Goal: Task Accomplishment & Management: Manage account settings

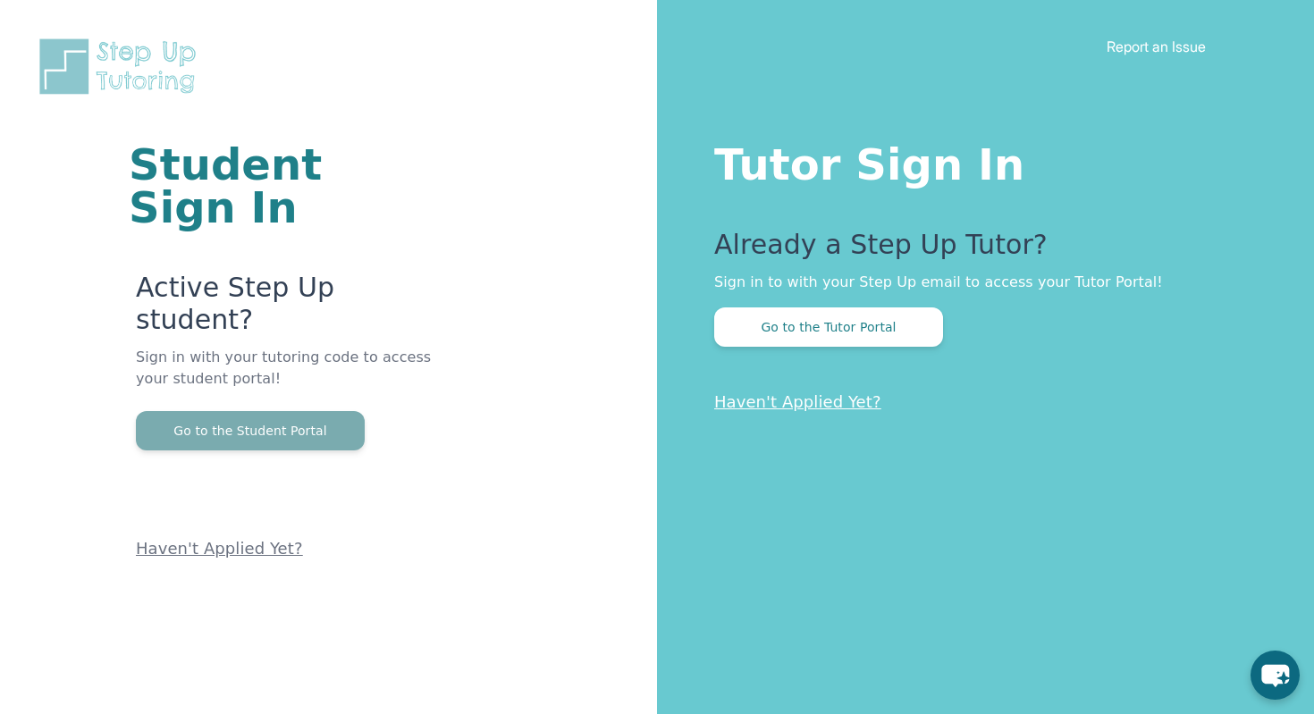
click at [329, 411] on button "Go to the Student Portal" at bounding box center [250, 430] width 229 height 39
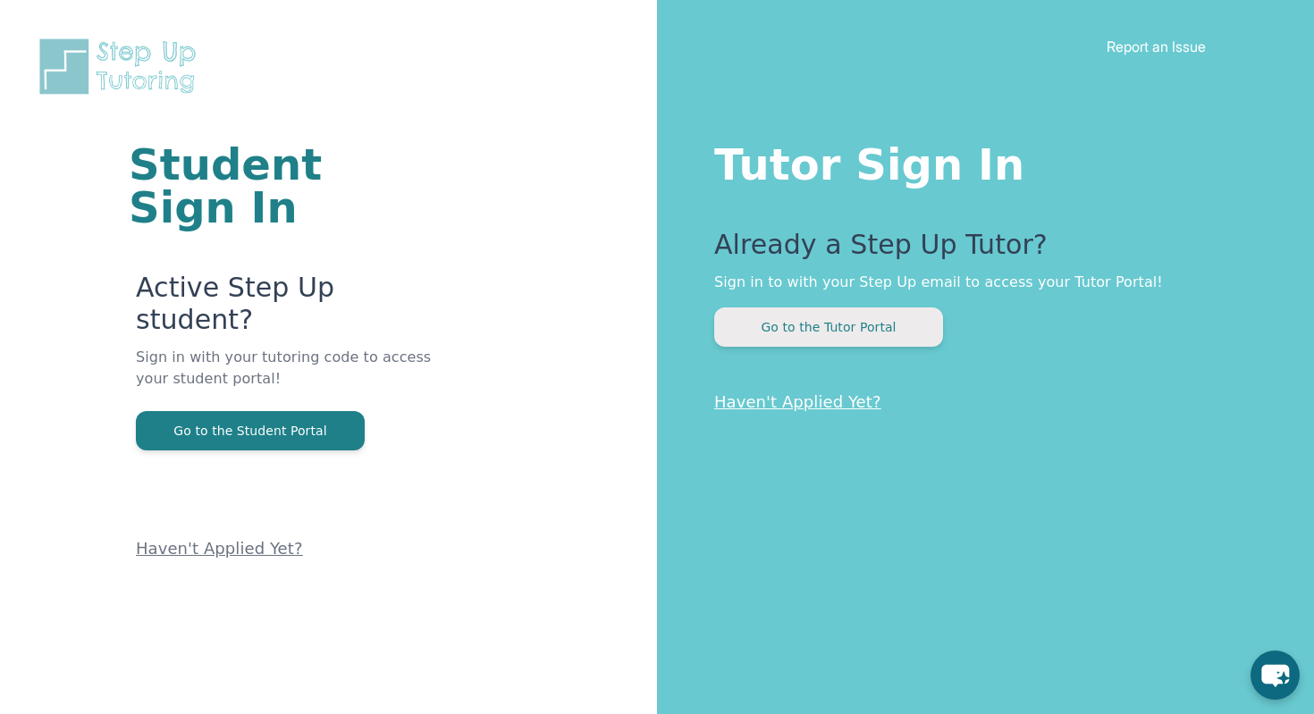
click at [878, 314] on button "Go to the Tutor Portal" at bounding box center [828, 326] width 229 height 39
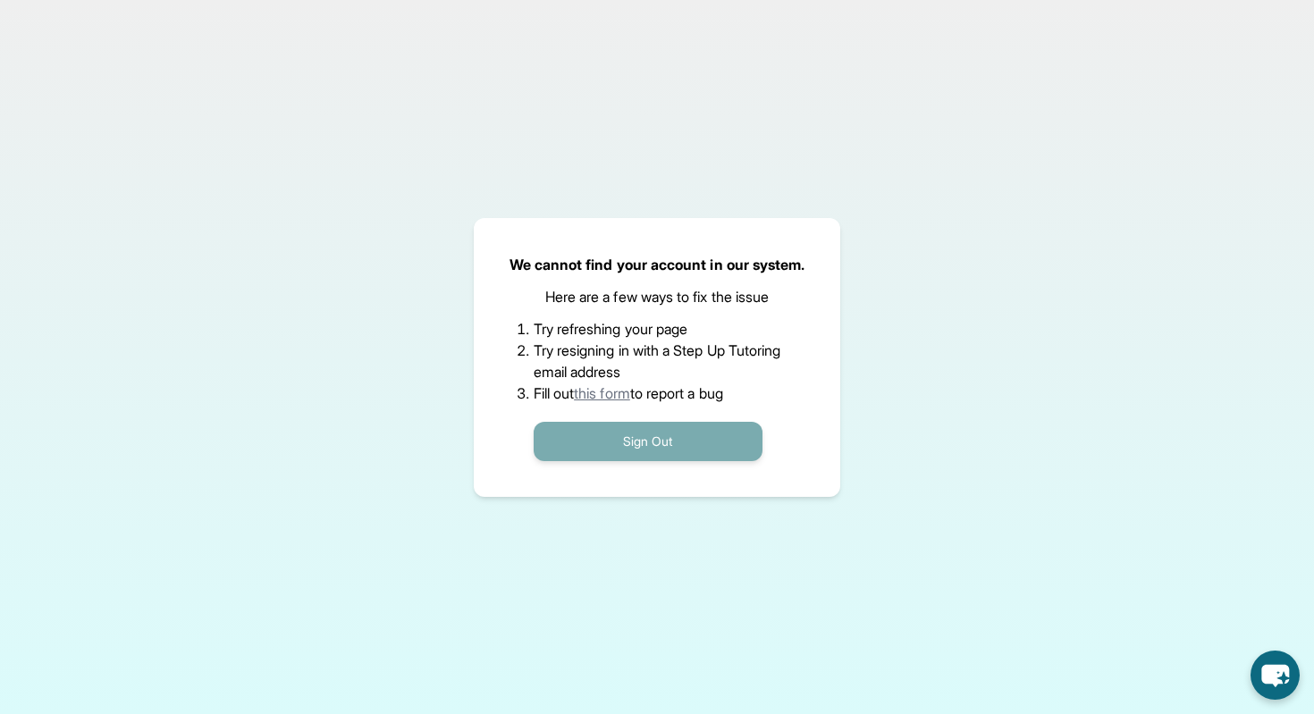
click at [687, 449] on button "Sign Out" at bounding box center [648, 441] width 229 height 39
